Goal: Information Seeking & Learning: Learn about a topic

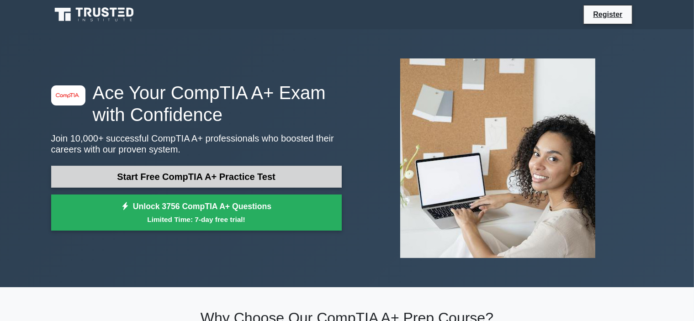
click at [179, 173] on link "Start Free CompTIA A+ Practice Test" at bounding box center [196, 177] width 290 height 22
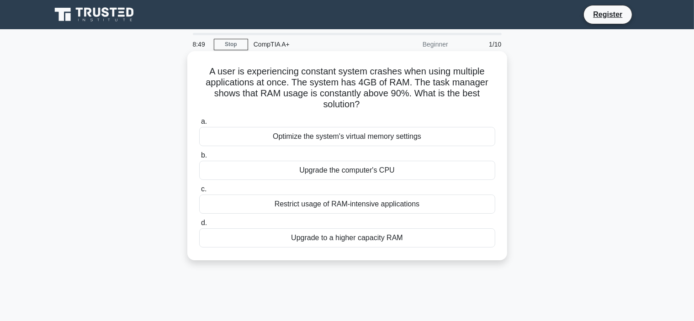
click at [303, 237] on div "Upgrade to a higher capacity RAM" at bounding box center [347, 237] width 296 height 19
click at [199, 226] on input "d. Upgrade to a higher capacity RAM" at bounding box center [199, 223] width 0 height 6
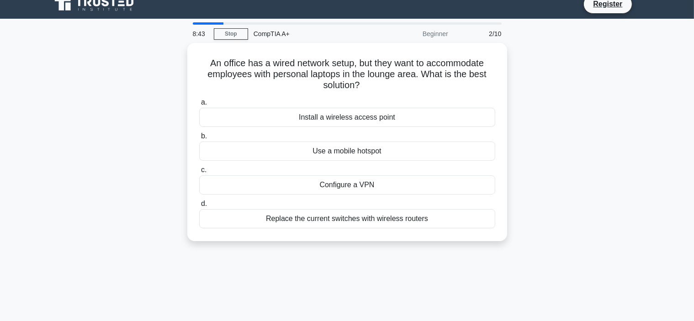
scroll to position [9, 0]
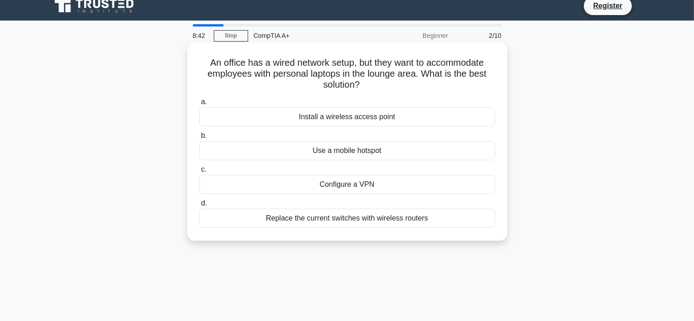
click at [314, 217] on div "Replace the current switches with wireless routers" at bounding box center [347, 218] width 296 height 19
click at [199, 206] on input "d. Replace the current switches with wireless routers" at bounding box center [199, 203] width 0 height 6
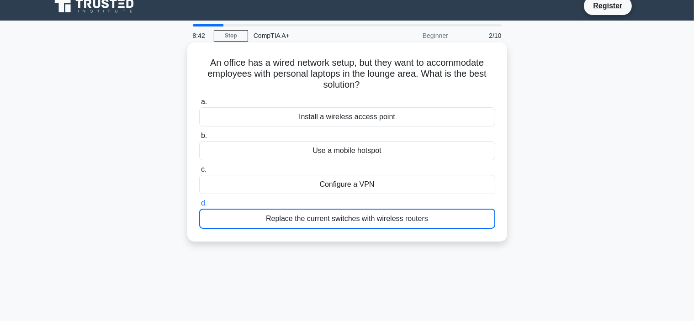
scroll to position [0, 0]
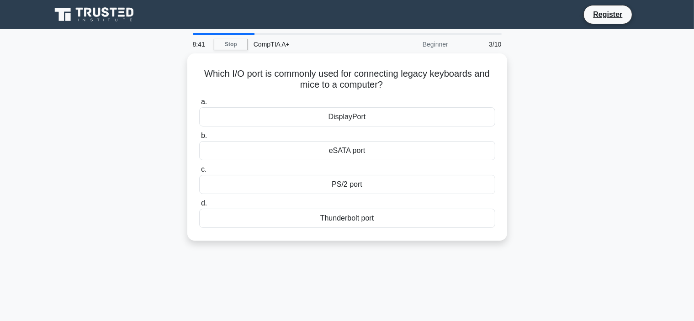
click at [314, 217] on div "Thunderbolt port" at bounding box center [347, 218] width 296 height 19
click at [199, 206] on input "d. Thunderbolt port" at bounding box center [199, 203] width 0 height 6
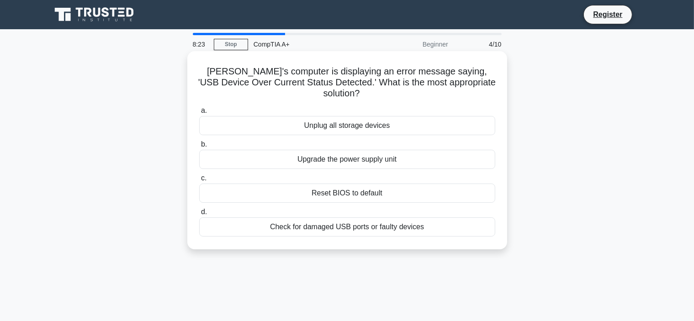
drag, startPoint x: 189, startPoint y: 57, endPoint x: 455, endPoint y: 221, distance: 311.8
click at [455, 221] on div "[PERSON_NAME]'s computer is displaying an error message saying, 'USB Device Ove…" at bounding box center [347, 150] width 320 height 198
copy div "[PERSON_NAME]'s computer is displaying an error message saying, 'USB Device Ove…"
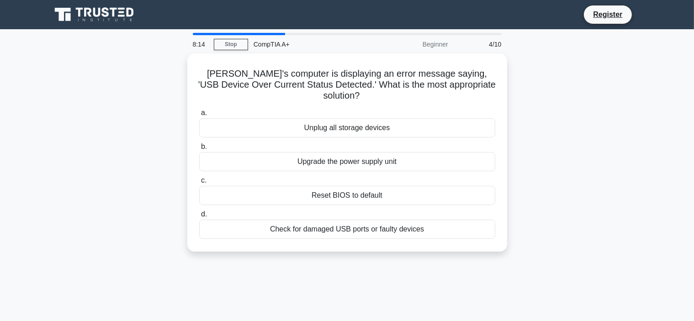
click at [605, 160] on div "Jeff's computer is displaying an error message saying, 'USB Device Over Current…" at bounding box center [347, 157] width 603 height 209
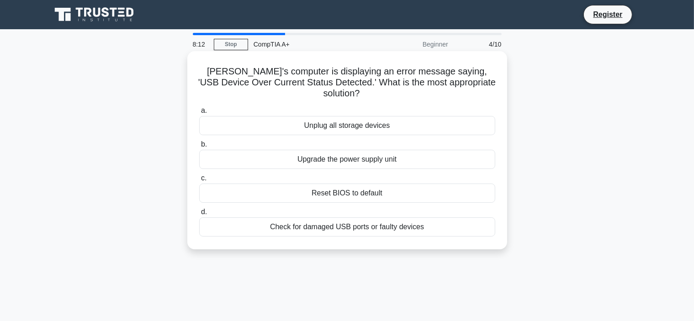
click at [338, 217] on div "Check for damaged USB ports or faulty devices" at bounding box center [347, 226] width 296 height 19
click at [199, 214] on input "d. Check for damaged USB ports or faulty devices" at bounding box center [199, 212] width 0 height 6
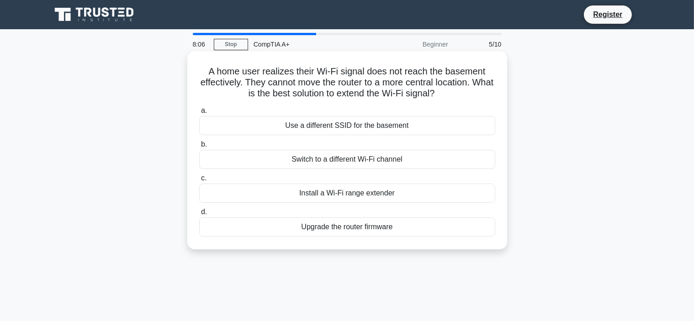
drag, startPoint x: 195, startPoint y: 71, endPoint x: 420, endPoint y: 243, distance: 283.7
click at [420, 243] on div "A home user realizes their Wi-Fi signal does not reach the basement effectively…" at bounding box center [347, 150] width 312 height 191
copy div "A home user realizes their Wi-Fi signal does not reach the basement effectively…"
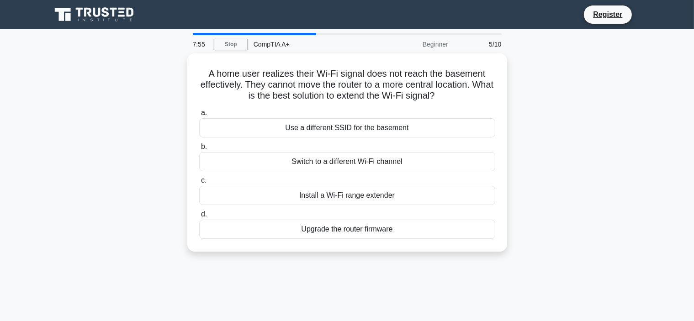
click at [621, 136] on div "A home user realizes their Wi-Fi signal does not reach the basement effectively…" at bounding box center [347, 157] width 603 height 209
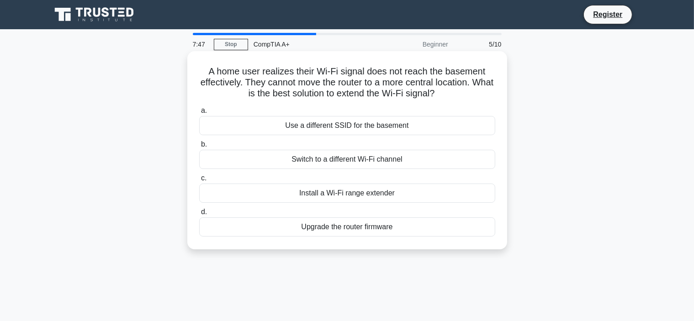
click at [373, 191] on div "Install a Wi-Fi range extender" at bounding box center [347, 193] width 296 height 19
click at [199, 181] on input "c. Install a Wi-Fi range extender" at bounding box center [199, 178] width 0 height 6
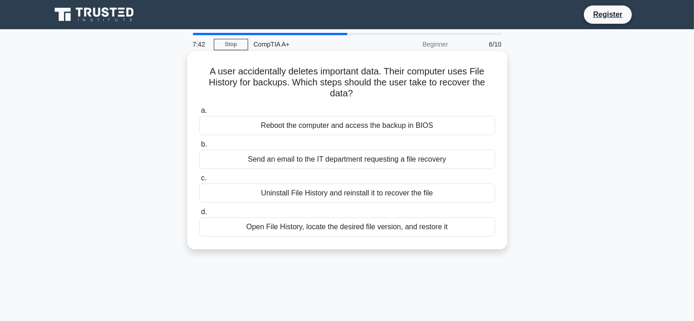
drag, startPoint x: 201, startPoint y: 66, endPoint x: 490, endPoint y: 237, distance: 336.1
click at [490, 237] on div "A user accidentally deletes important data. Their computer uses File History fo…" at bounding box center [347, 150] width 312 height 191
copy div "A user accidentally deletes important data. Their computer uses File History fo…"
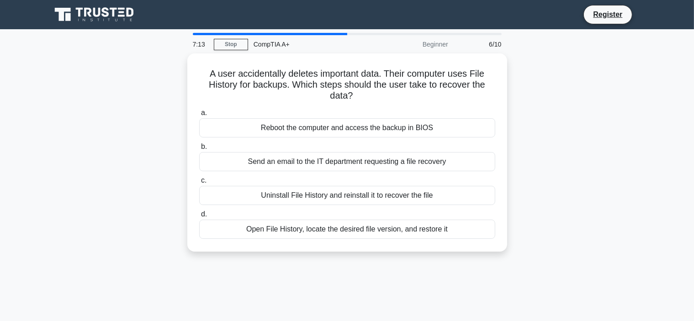
click at [547, 208] on div "A user accidentally deletes important data. Their computer uses File History fo…" at bounding box center [347, 157] width 603 height 209
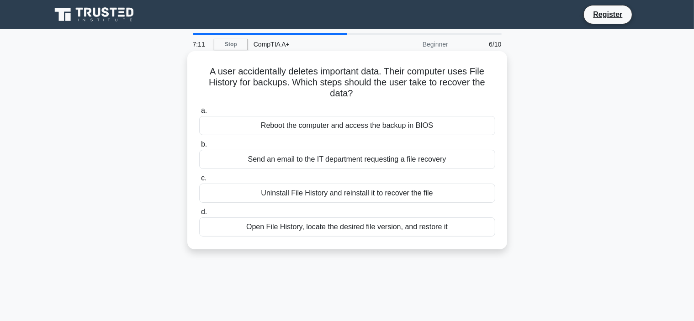
drag, startPoint x: 201, startPoint y: 74, endPoint x: 234, endPoint y: 79, distance: 32.9
click at [234, 79] on div "A user accidentally deletes important data. Their computer uses File History fo…" at bounding box center [347, 150] width 312 height 191
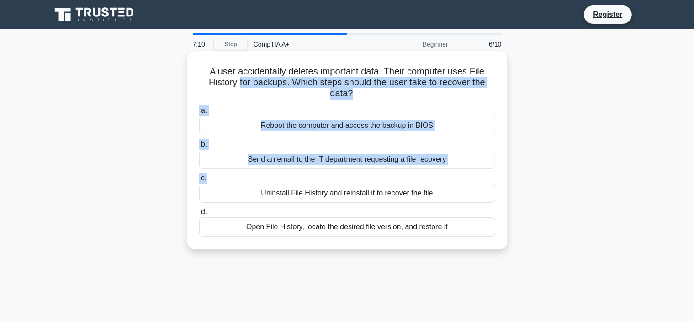
drag, startPoint x: 334, startPoint y: 160, endPoint x: 346, endPoint y: 174, distance: 18.4
click at [346, 174] on div "A user accidentally deletes important data. Their computer uses File History fo…" at bounding box center [347, 150] width 312 height 191
drag, startPoint x: 203, startPoint y: 70, endPoint x: 465, endPoint y: 233, distance: 308.7
click at [465, 233] on div "A user accidentally deletes important data. Their computer uses File History fo…" at bounding box center [347, 150] width 312 height 191
copy div "A user accidentally deletes important data. Their computer uses File History fo…"
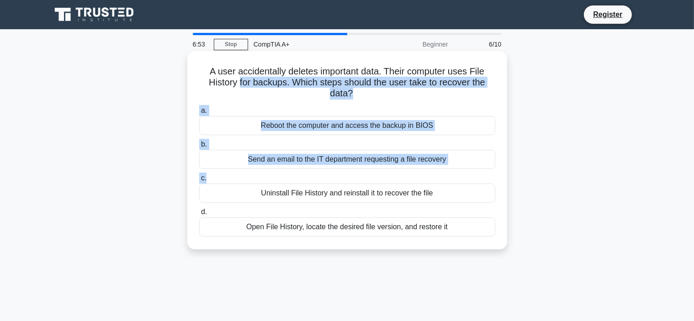
click at [297, 231] on div "Open File History, locate the desired file version, and restore it" at bounding box center [347, 226] width 296 height 19
click at [199, 215] on input "d. Open File History, locate the desired file version, and restore it" at bounding box center [199, 212] width 0 height 6
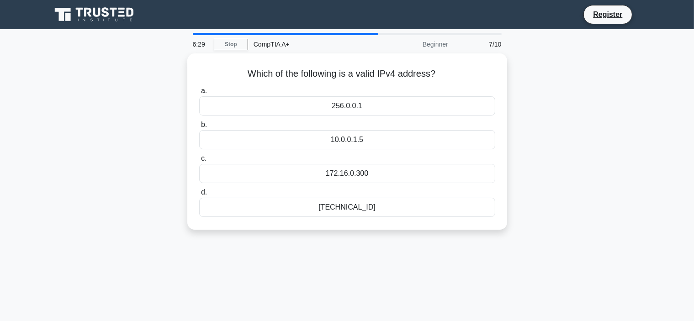
click at [602, 171] on div "Which of the following is a valid IPv4 address? .spinner_0XTQ{transform-origin:…" at bounding box center [347, 146] width 603 height 187
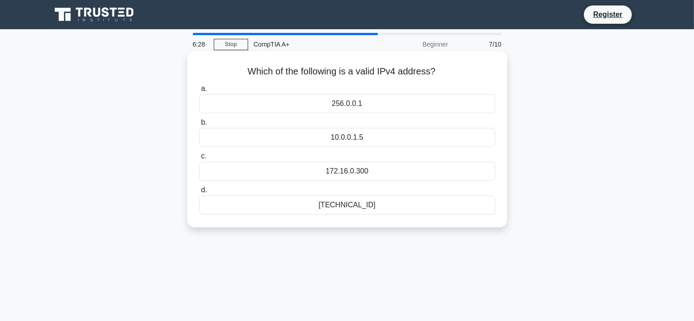
click at [354, 206] on div "192.168.0.1" at bounding box center [347, 204] width 296 height 19
click at [199, 193] on input "d. 192.168.0.1" at bounding box center [199, 190] width 0 height 6
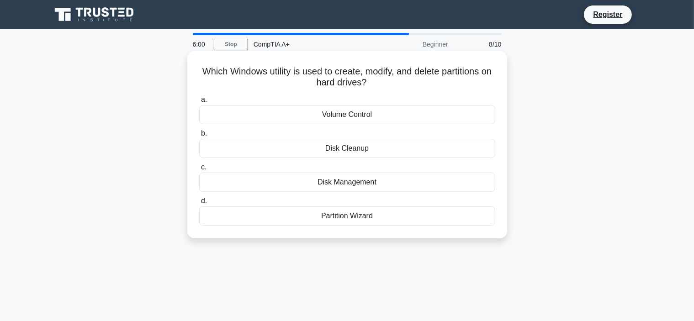
drag, startPoint x: 202, startPoint y: 68, endPoint x: 424, endPoint y: 209, distance: 262.6
click at [424, 209] on div "Which Windows utility is used to create, modify, and delete partitions on hard …" at bounding box center [347, 145] width 312 height 180
copy div "Which Windows utility is used to create, modify, and delete partitions on hard …"
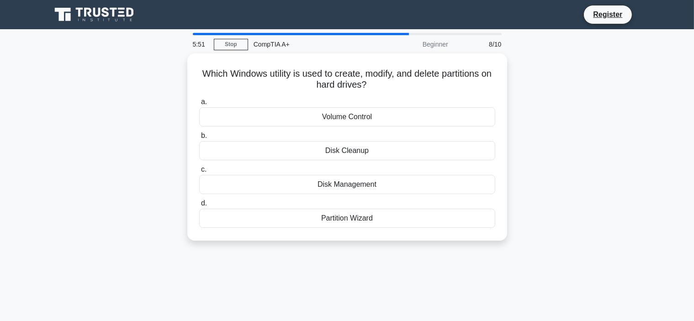
click at [605, 142] on div "Which Windows utility is used to create, modify, and delete partitions on hard …" at bounding box center [347, 152] width 603 height 198
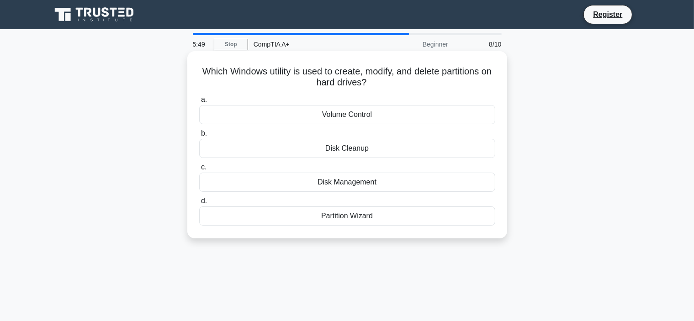
click at [342, 180] on div "Disk Management" at bounding box center [347, 182] width 296 height 19
click at [199, 170] on input "c. Disk Management" at bounding box center [199, 167] width 0 height 6
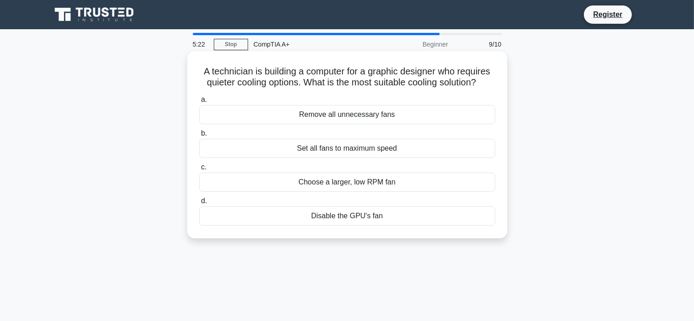
drag, startPoint x: 195, startPoint y: 68, endPoint x: 429, endPoint y: 217, distance: 277.3
click at [429, 217] on div "A technician is building a computer for a graphic designer who requires quieter…" at bounding box center [347, 145] width 312 height 180
copy div "A technician is building a computer for a graphic designer who requires quieter…"
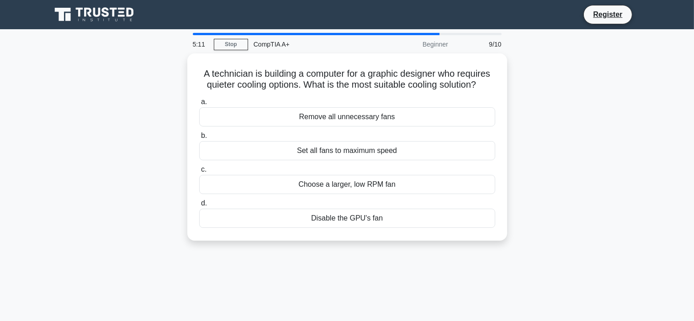
click at [589, 161] on div "A technician is building a computer for a graphic designer who requires quieter…" at bounding box center [347, 152] width 603 height 198
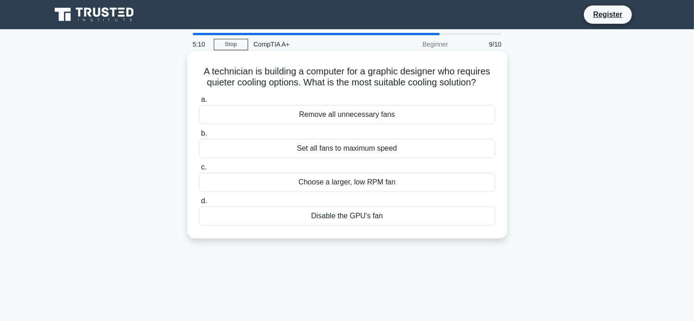
click at [381, 179] on div "Choose a larger, low RPM fan" at bounding box center [347, 182] width 296 height 19
click at [199, 170] on input "c. Choose a larger, low RPM fan" at bounding box center [199, 167] width 0 height 6
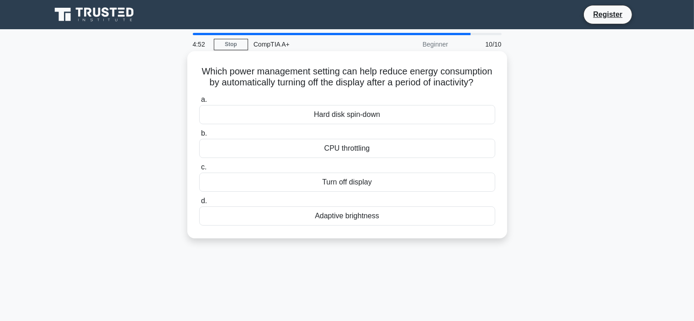
drag, startPoint x: 205, startPoint y: 65, endPoint x: 420, endPoint y: 233, distance: 272.6
click at [420, 233] on div "Which power management setting can help reduce energy consumption by automatica…" at bounding box center [347, 145] width 312 height 180
copy div "Which power management setting can help reduce energy consumption by automatica…"
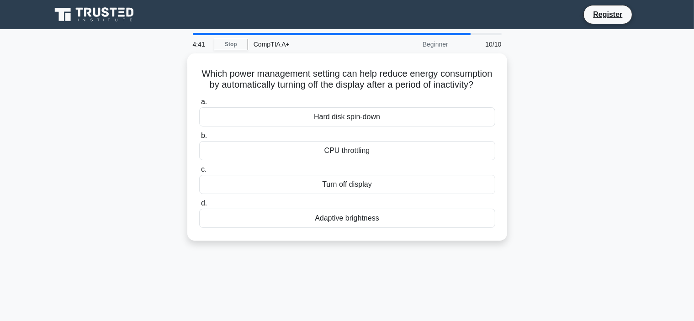
click at [630, 217] on div "Which power management setting can help reduce energy consumption by automatica…" at bounding box center [347, 152] width 603 height 198
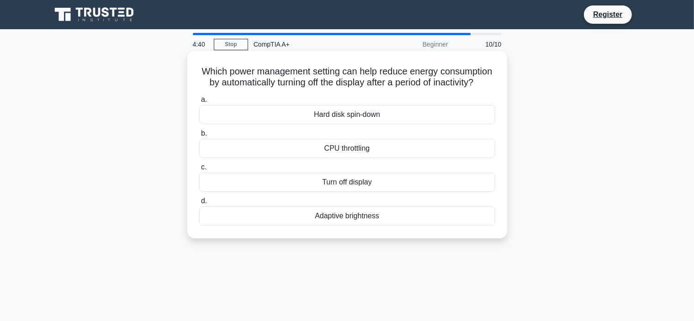
click at [327, 192] on div "Turn off display" at bounding box center [347, 182] width 296 height 19
click at [199, 170] on input "c. Turn off display" at bounding box center [199, 167] width 0 height 6
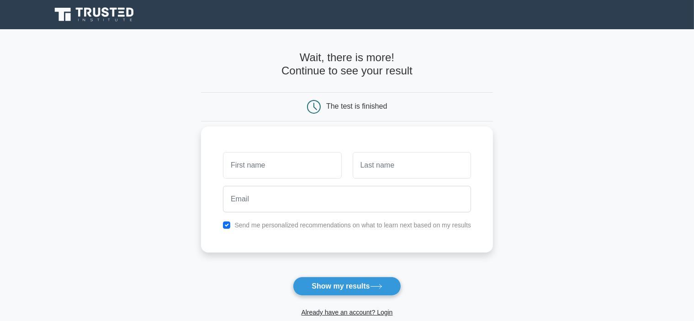
click at [268, 162] on input "text" at bounding box center [282, 165] width 118 height 26
type input "Ranjith"
click at [387, 166] on input "text" at bounding box center [412, 165] width 118 height 26
type input "Alasyam"
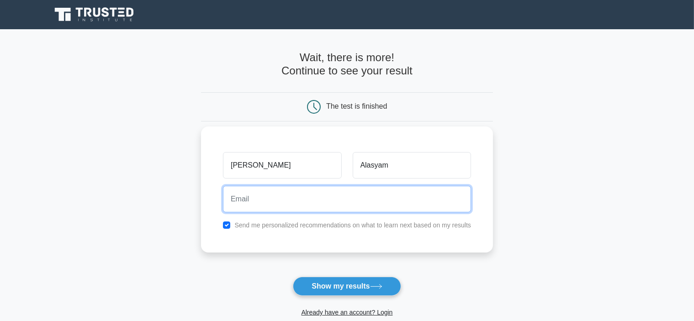
click at [312, 192] on input "email" at bounding box center [347, 199] width 248 height 26
type input "Ranjithalasyam9@gmail.com"
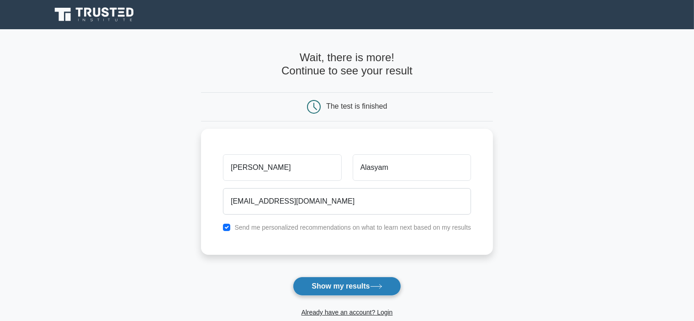
click at [374, 282] on button "Show my results" at bounding box center [347, 286] width 108 height 19
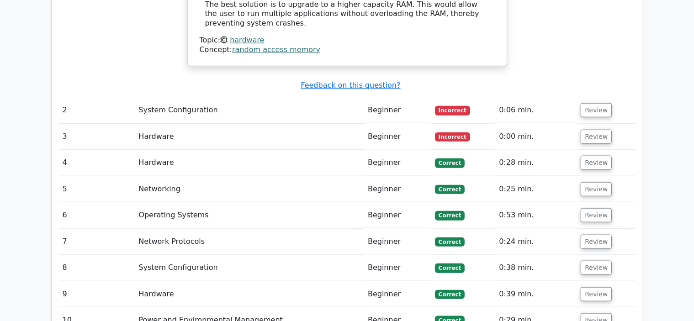
scroll to position [993, 0]
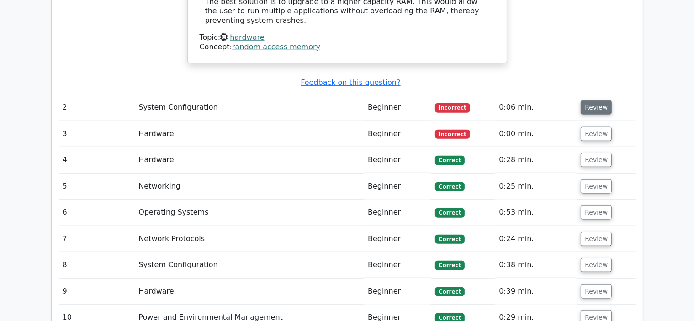
click at [585, 100] on button "Review" at bounding box center [595, 107] width 31 height 14
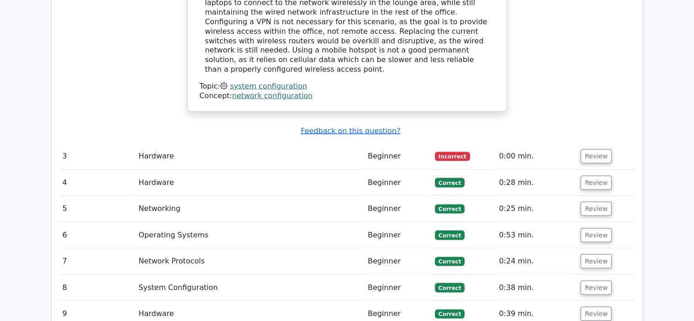
scroll to position [1352, 0]
click at [419, 144] on td "Beginner" at bounding box center [397, 157] width 67 height 26
click at [418, 144] on td "Beginner" at bounding box center [397, 157] width 67 height 26
click at [595, 150] on button "Review" at bounding box center [595, 157] width 31 height 14
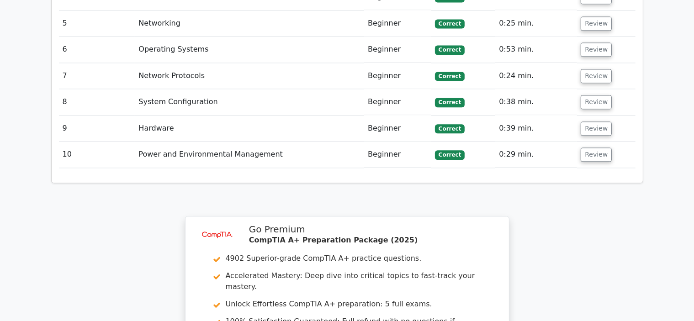
scroll to position [2258, 0]
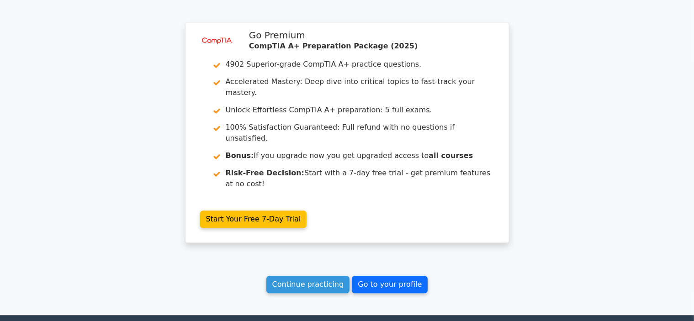
click at [394, 276] on link "Go to your profile" at bounding box center [390, 284] width 76 height 17
